Goal: Transaction & Acquisition: Purchase product/service

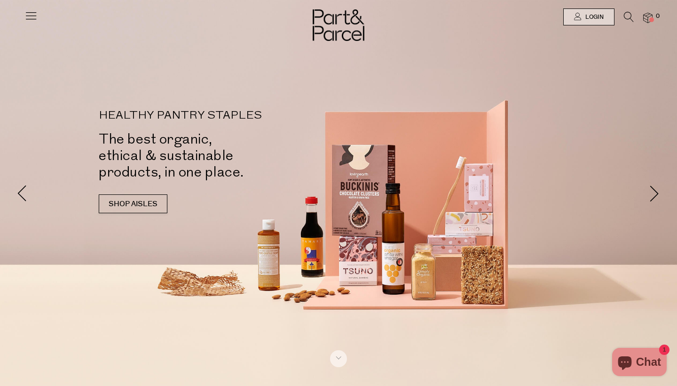
click at [626, 20] on icon at bounding box center [629, 17] width 10 height 10
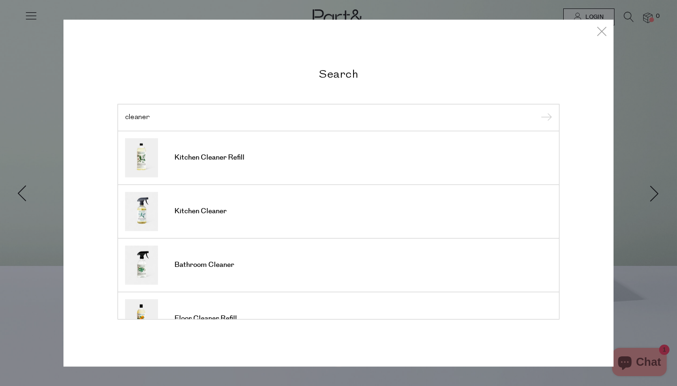
type input "cleaner"
click at [545, 118] on input "submit" at bounding box center [545, 118] width 14 height 14
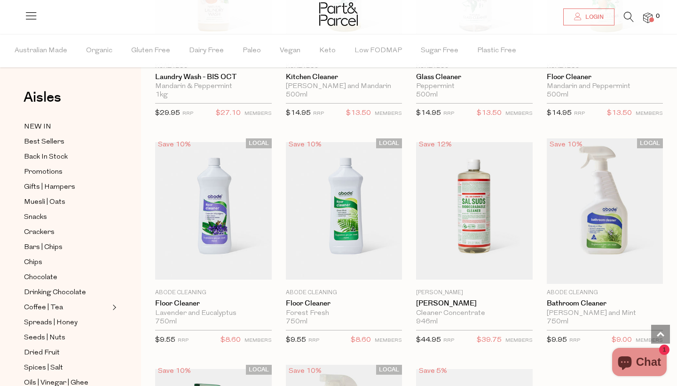
scroll to position [625, 0]
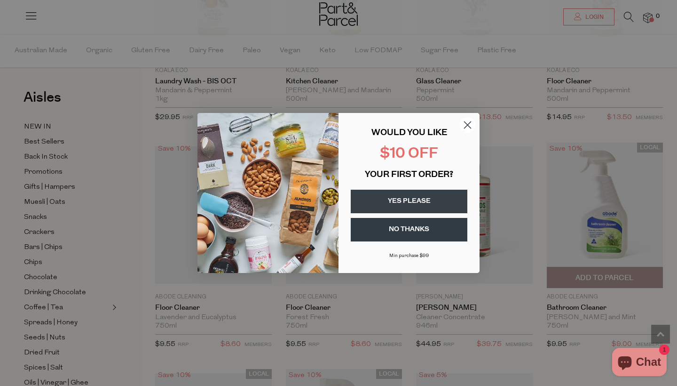
click at [591, 199] on div "Close dialog WOULD YOU LIKE $10 OFF YOUR FIRST ORDER? YES PLEASE NO THANKS Min …" at bounding box center [338, 193] width 677 height 386
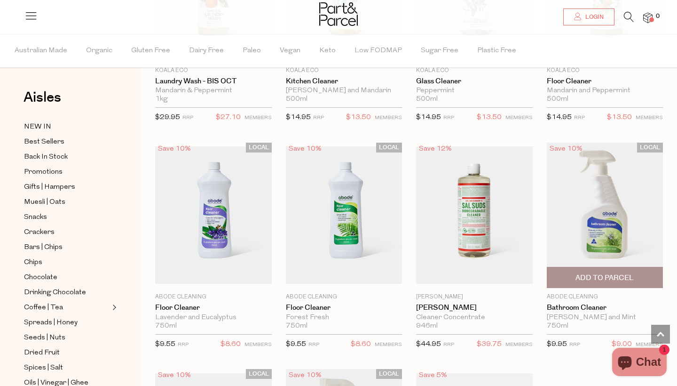
click at [615, 206] on img at bounding box center [605, 214] width 117 height 145
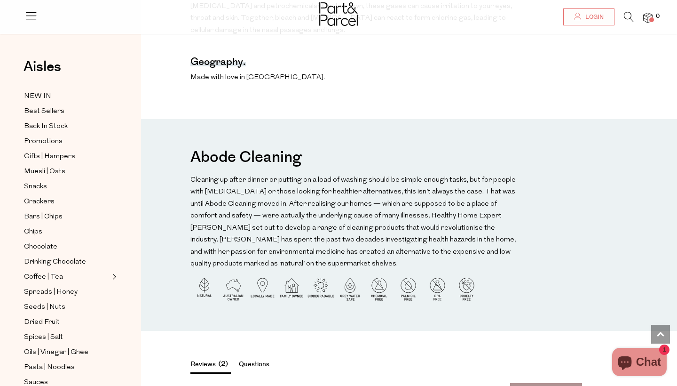
scroll to position [611, 0]
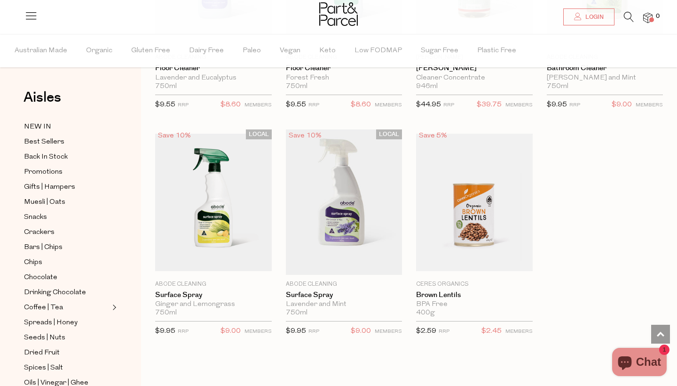
scroll to position [865, 0]
